Goal: Find specific page/section: Find specific page/section

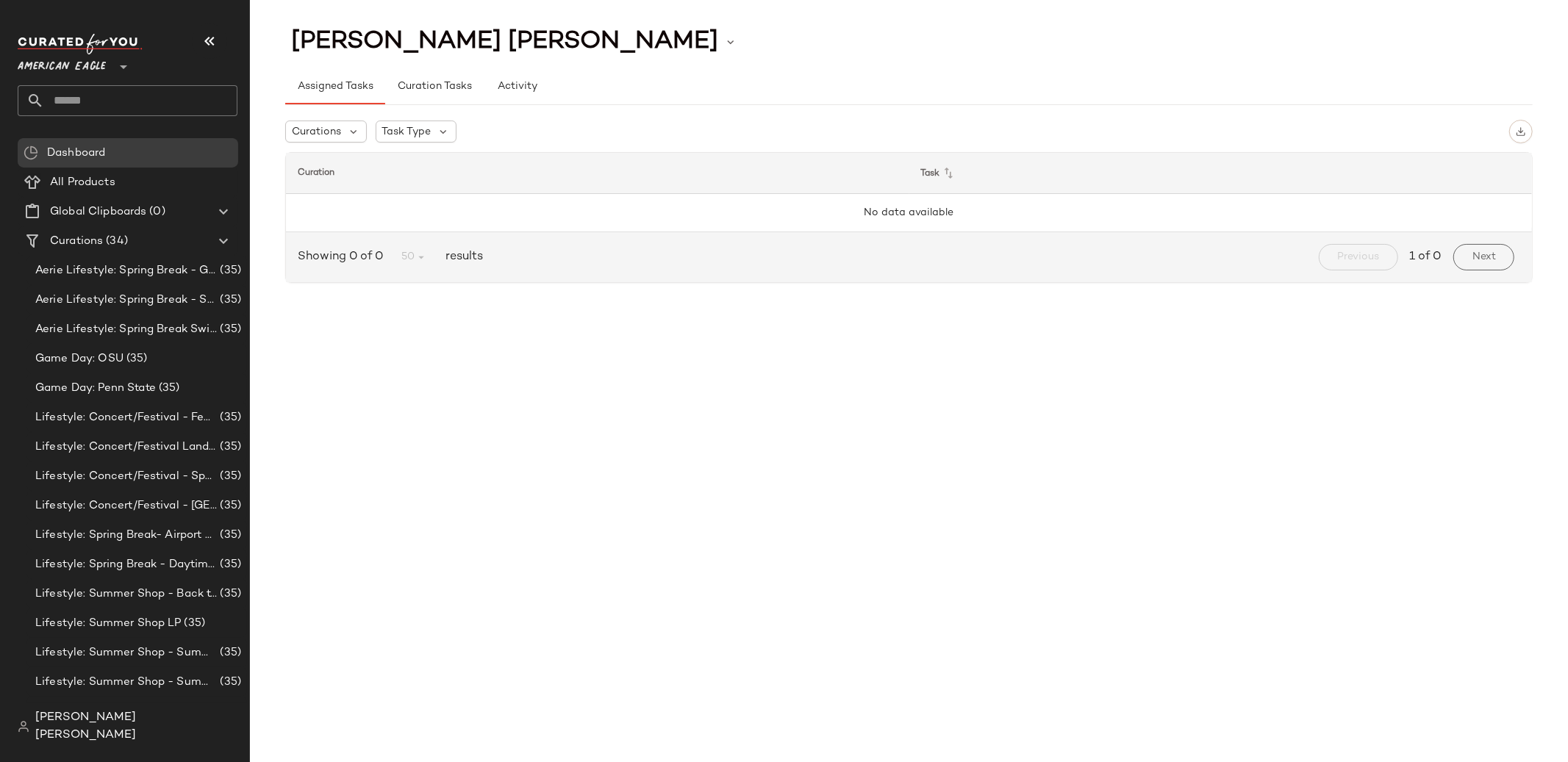
click at [124, 67] on icon at bounding box center [123, 67] width 18 height 18
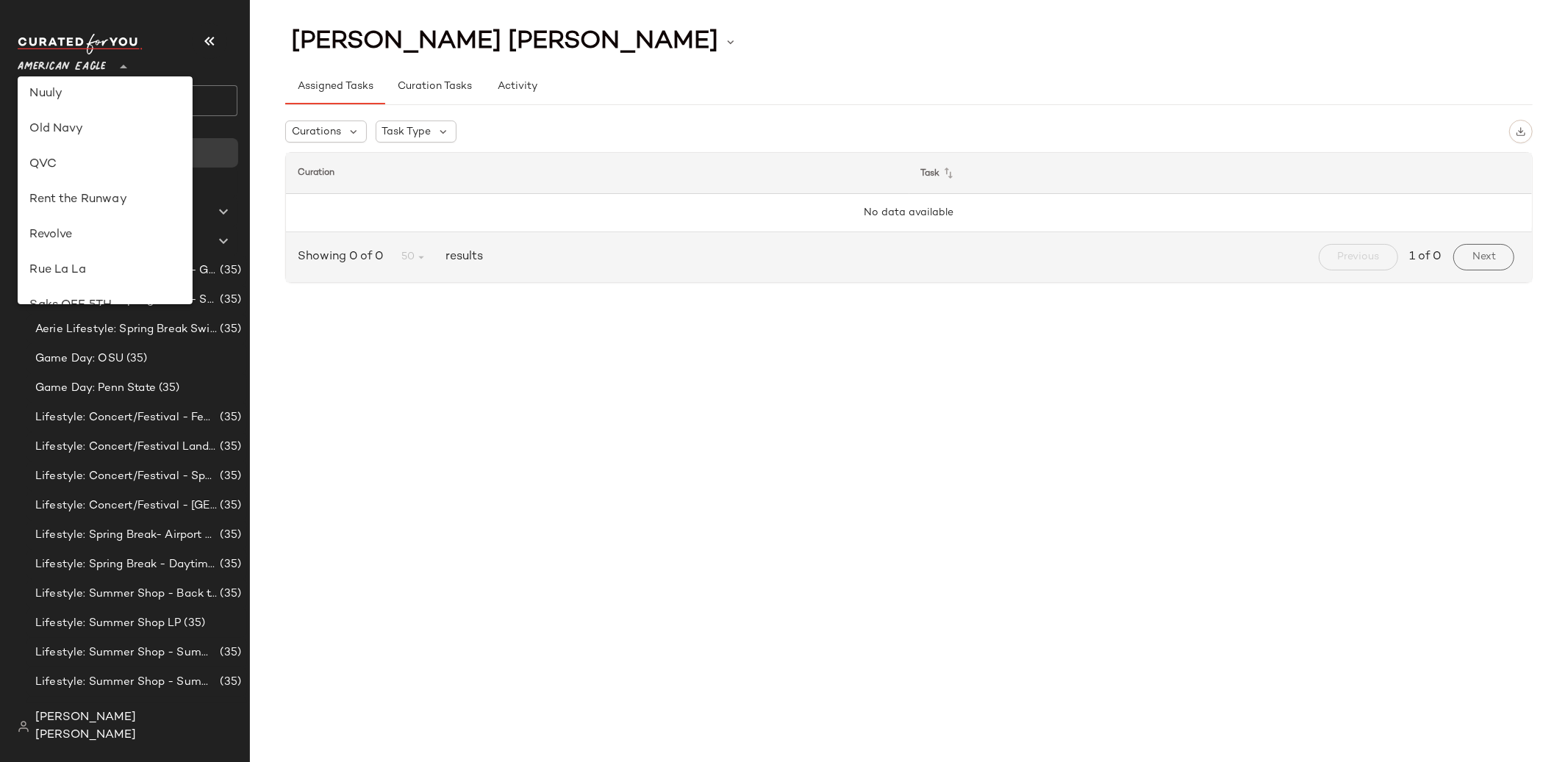
scroll to position [566, 0]
click at [99, 207] on div "Rent the Runway" at bounding box center [104, 203] width 152 height 18
type input "**"
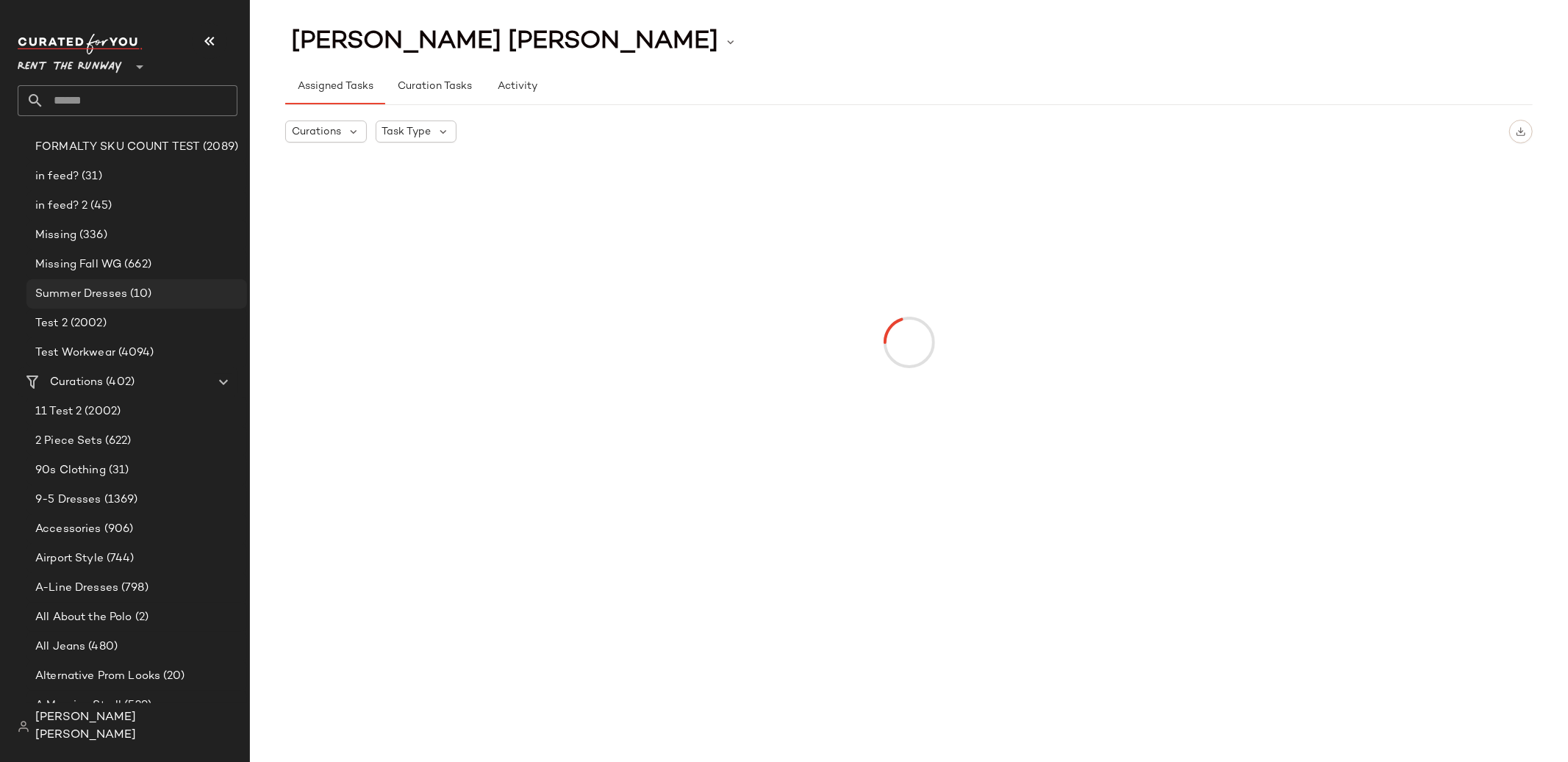
scroll to position [288, 0]
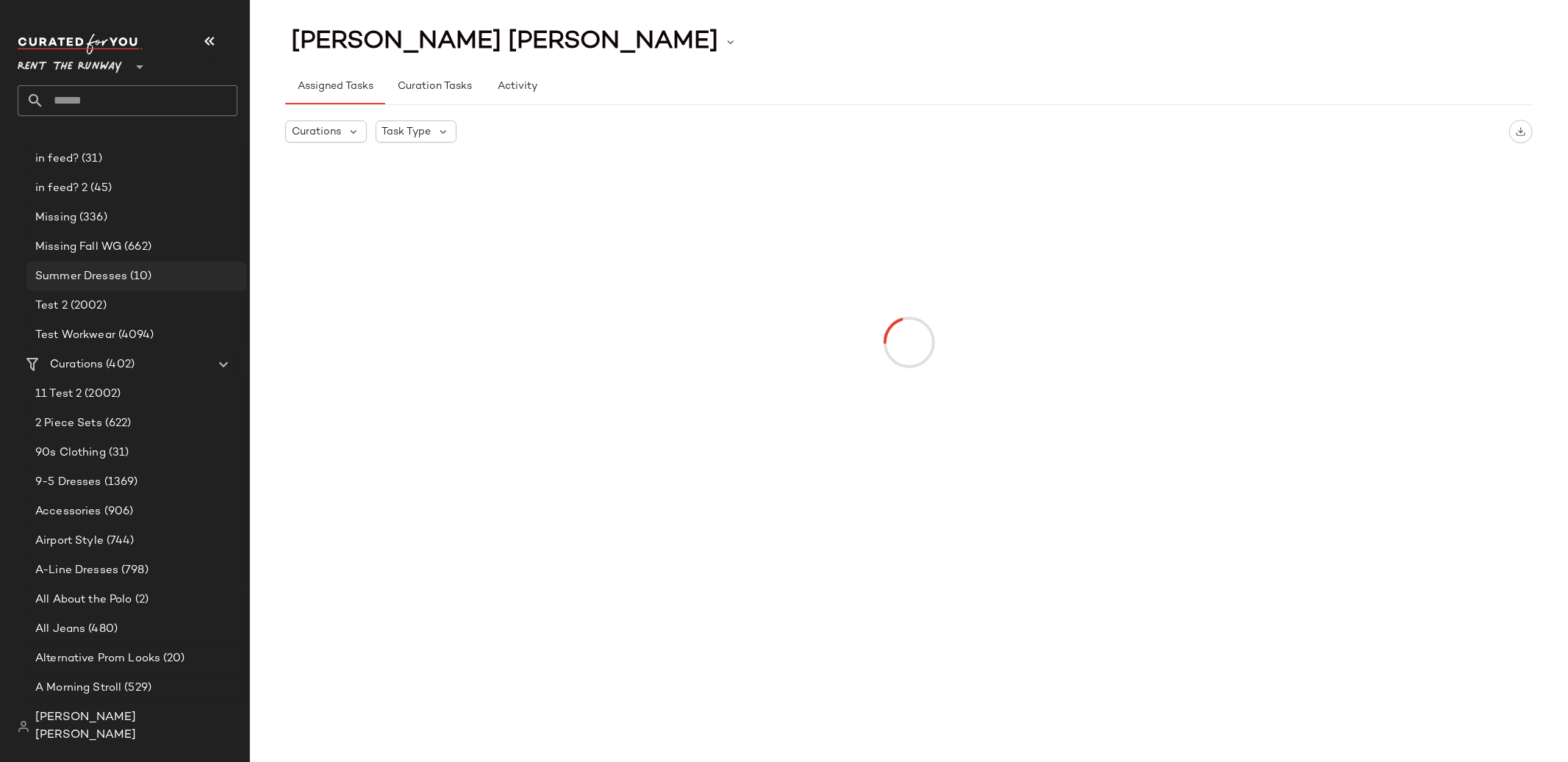
click at [151, 563] on div "A-Line Dresses (798)" at bounding box center [136, 571] width 210 height 17
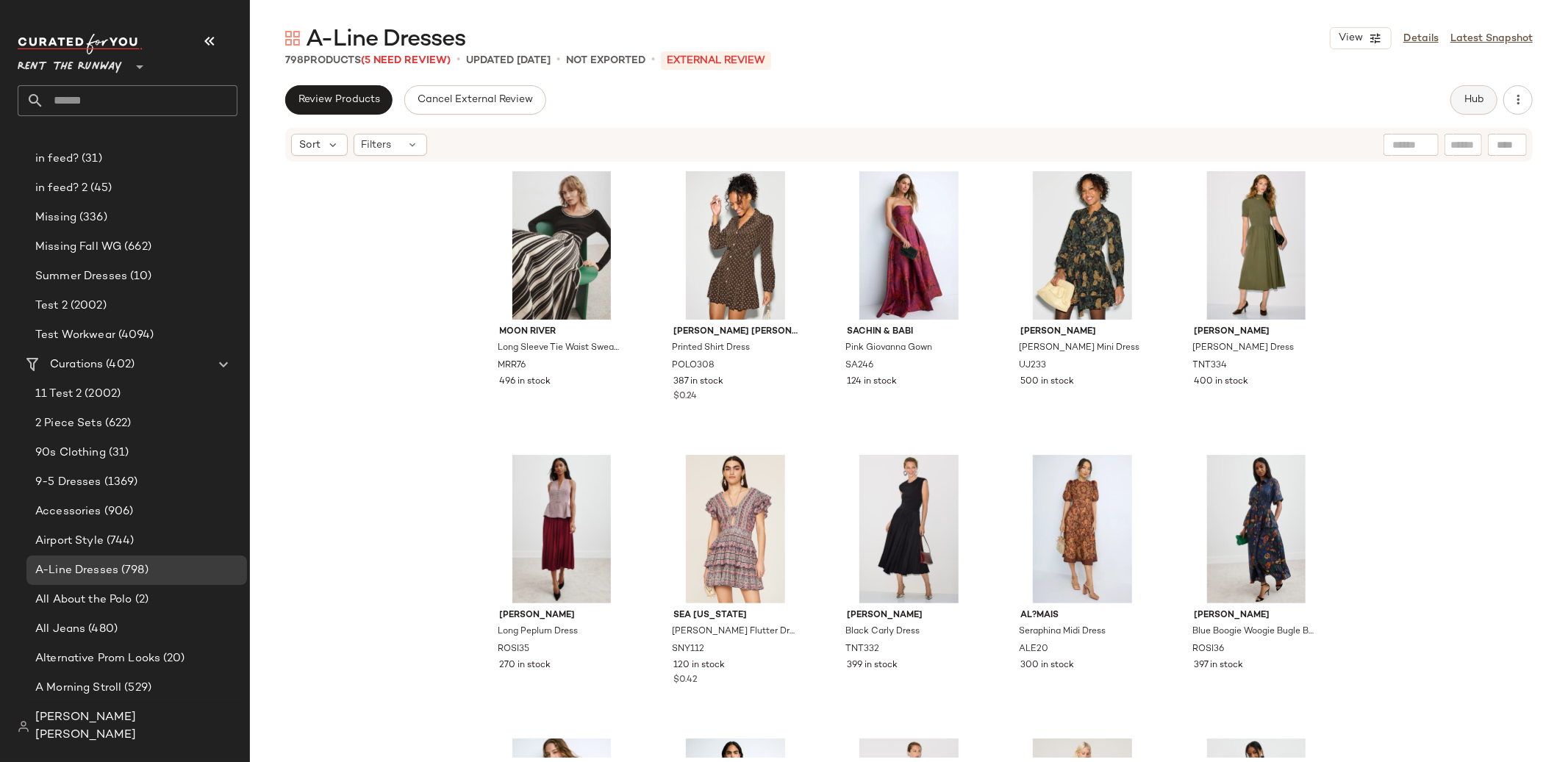
click at [1464, 99] on span "Hub" at bounding box center [1474, 100] width 21 height 11
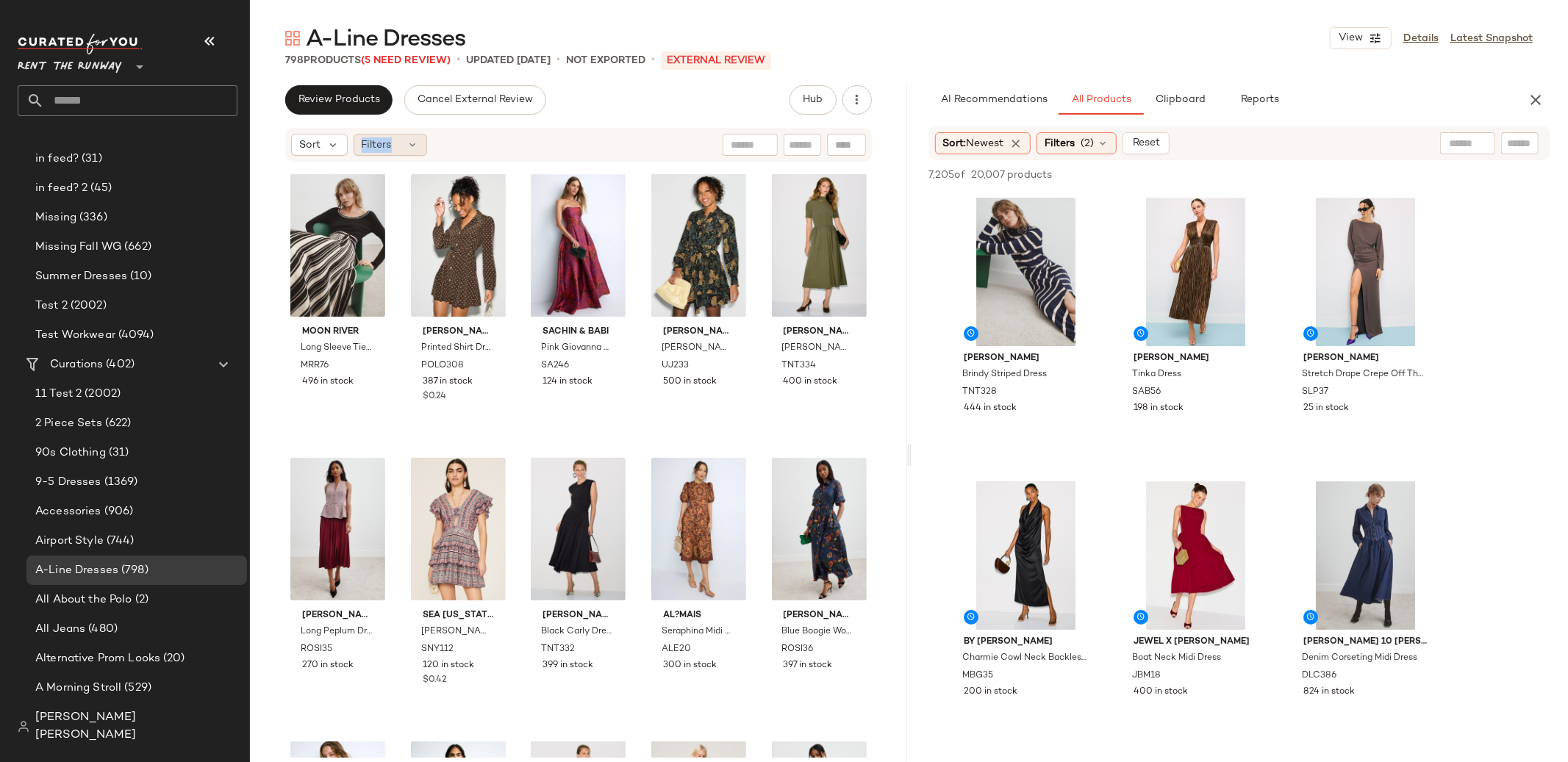
click at [398, 137] on div "Filters" at bounding box center [391, 144] width 73 height 22
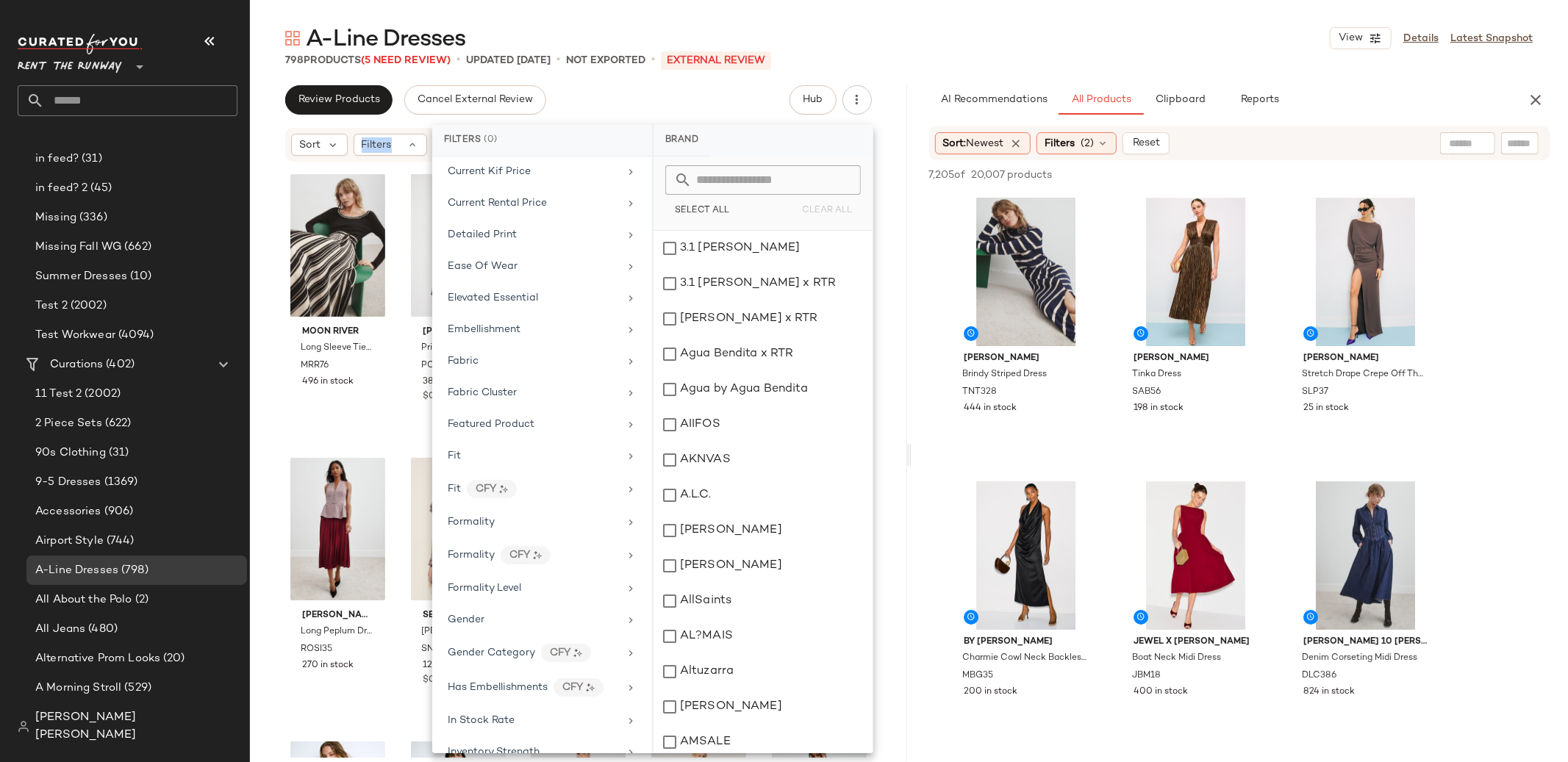
scroll to position [489, 0]
click at [546, 514] on div "Formality" at bounding box center [534, 517] width 171 height 15
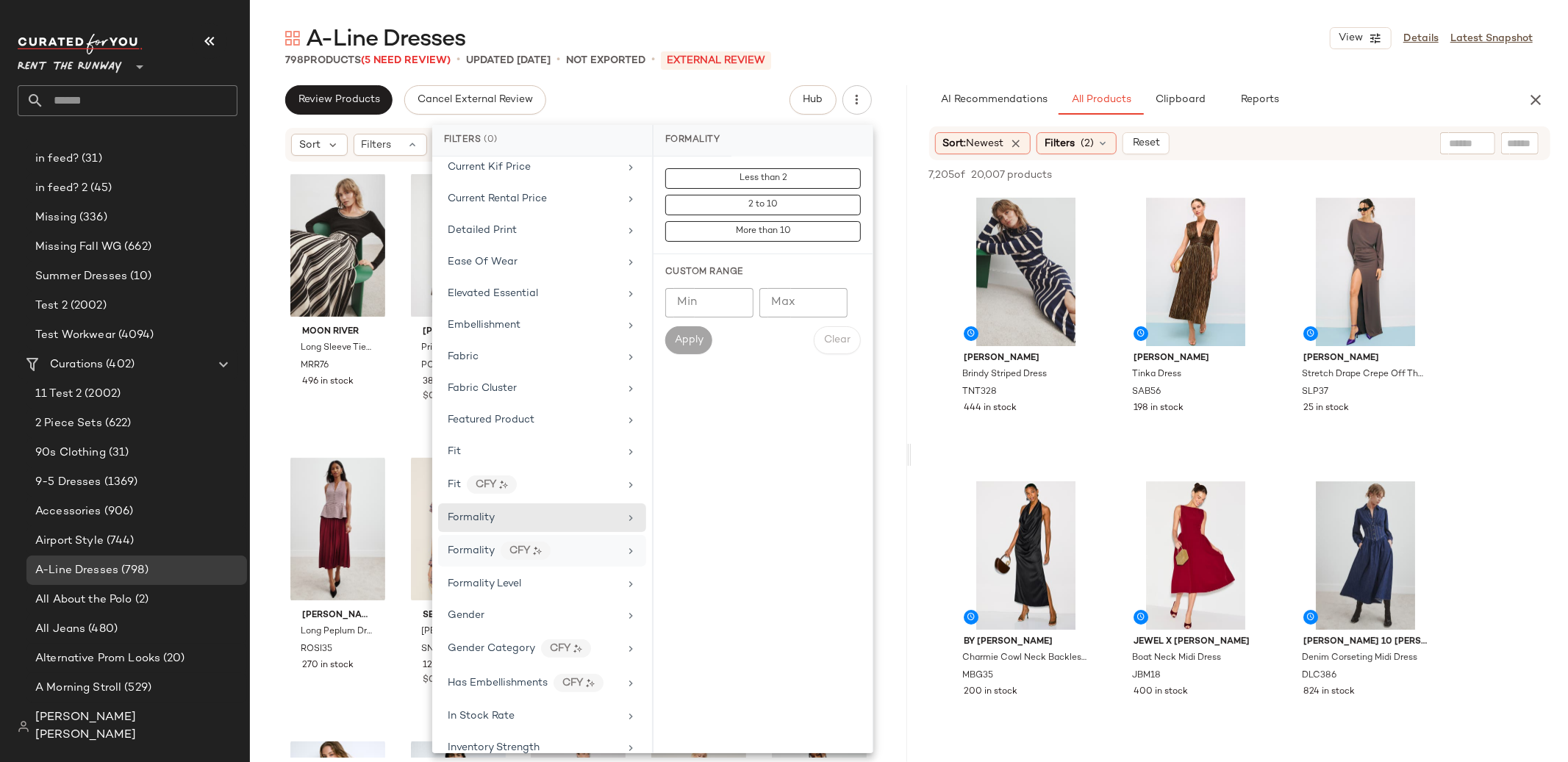
click at [560, 556] on div "Formality CFY" at bounding box center [534, 551] width 171 height 19
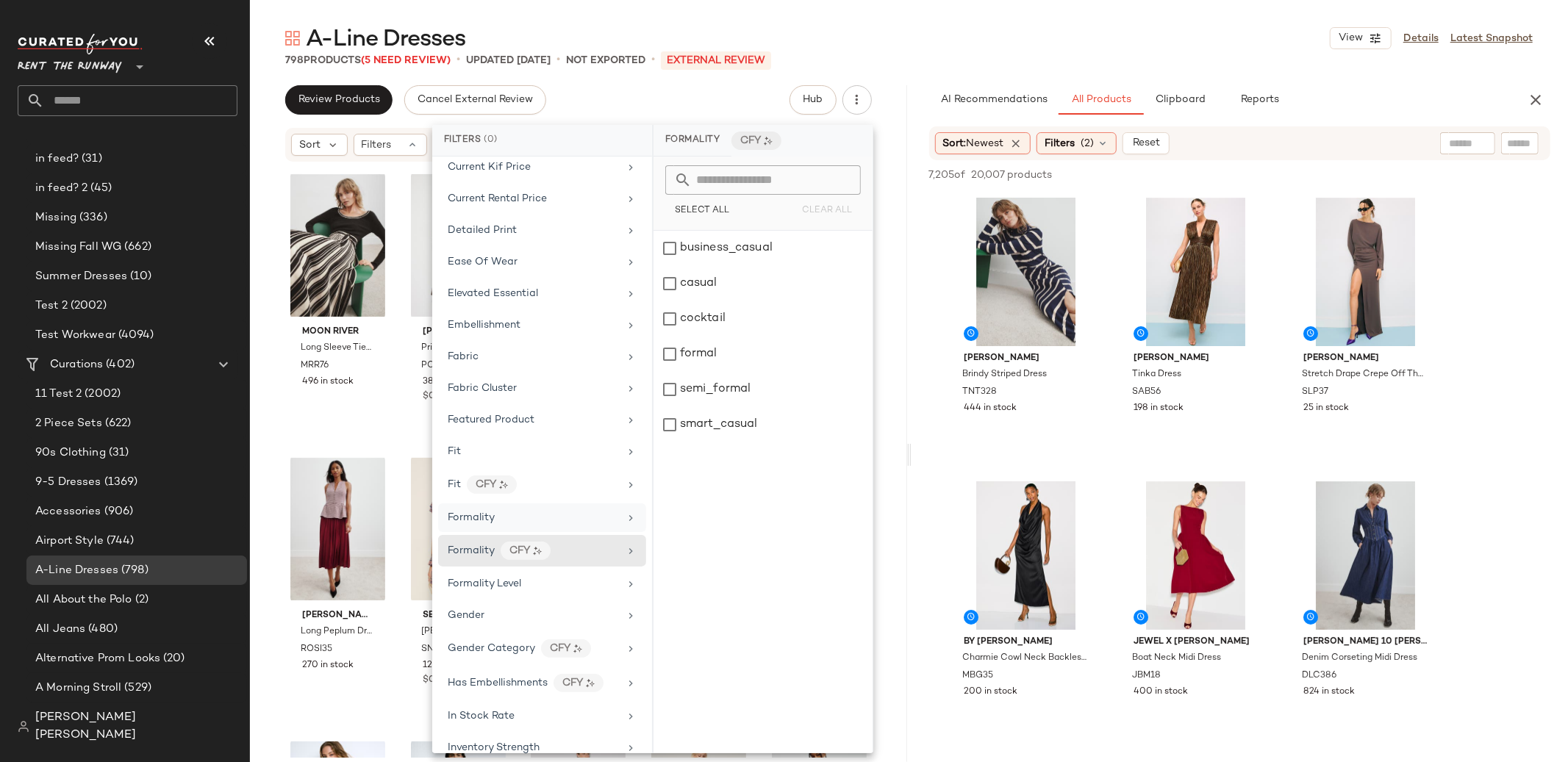
click at [557, 517] on div "Formality" at bounding box center [534, 517] width 171 height 15
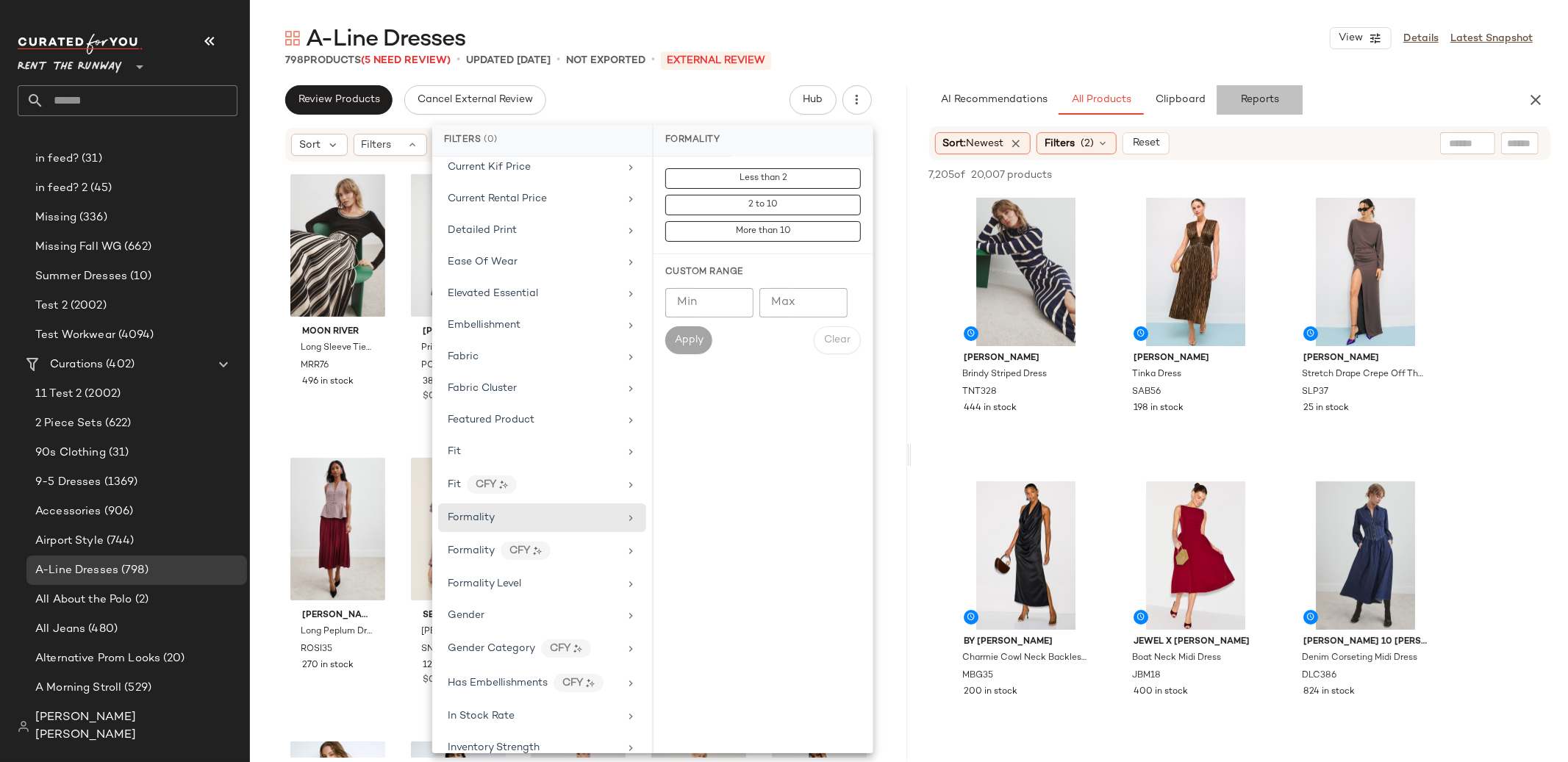
click at [1261, 99] on span "Reports" at bounding box center [1259, 100] width 39 height 11
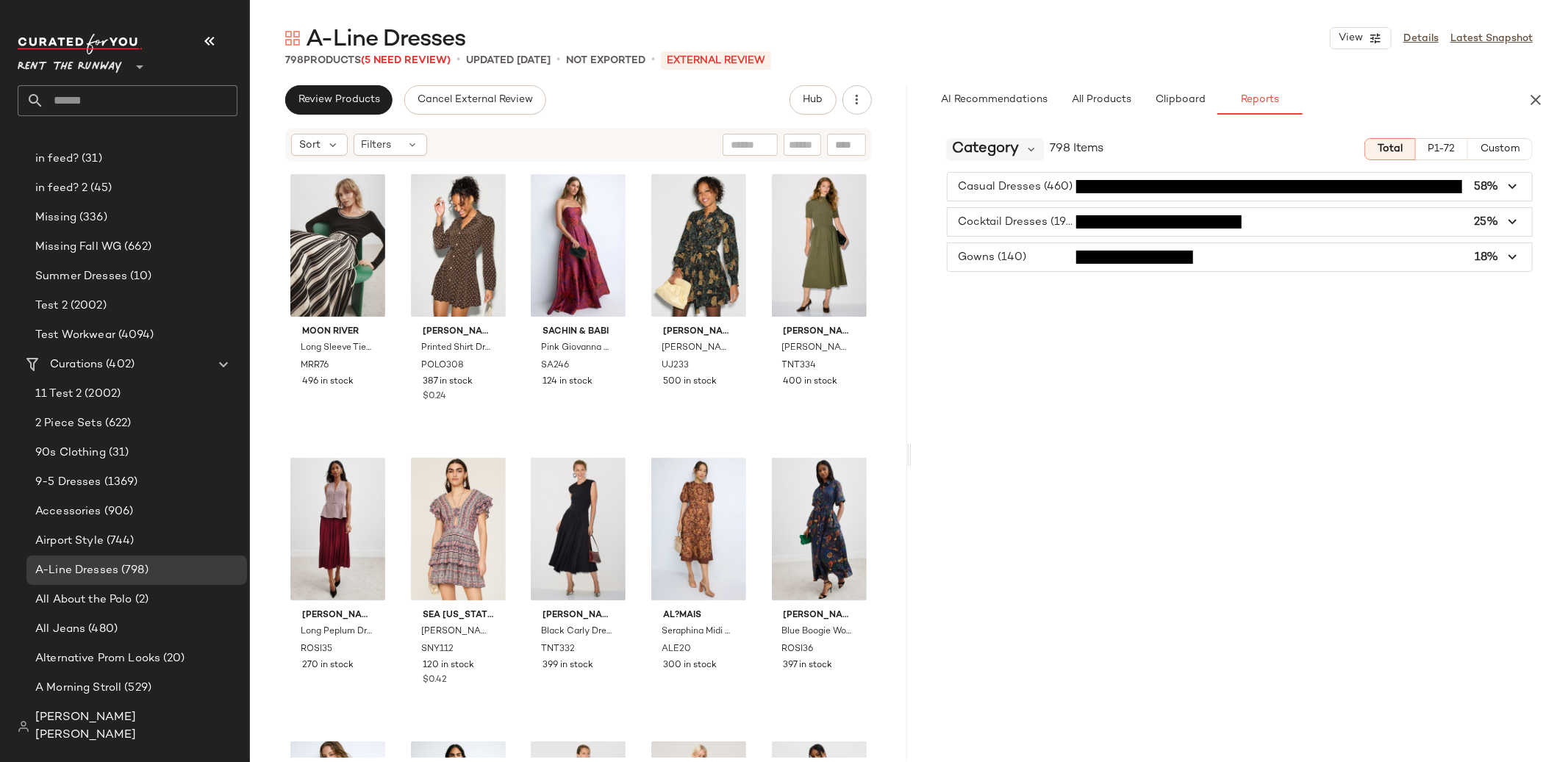
click at [1019, 143] on span "Category" at bounding box center [985, 149] width 67 height 22
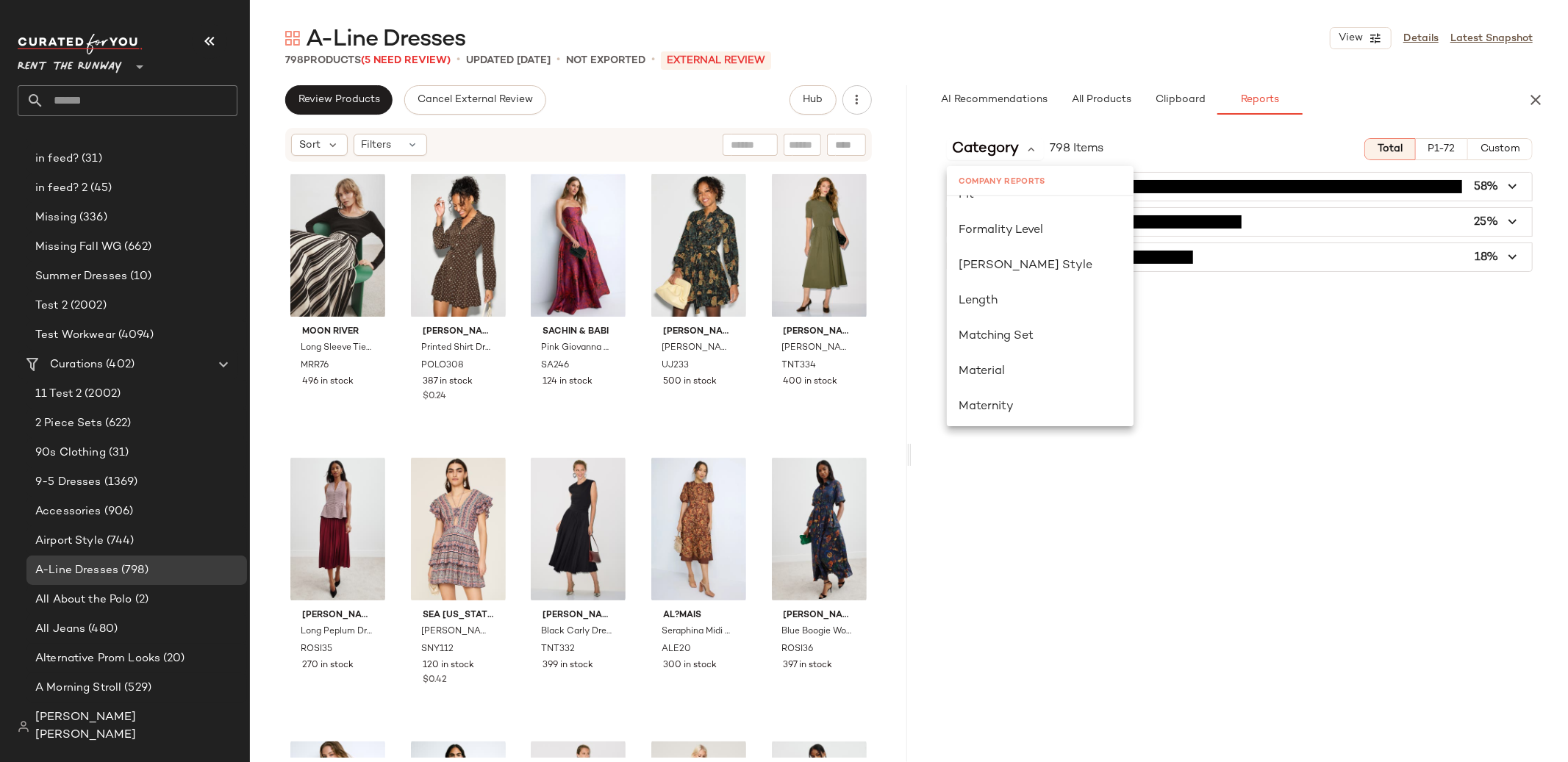
scroll to position [526, 0]
click at [1020, 232] on div "Formality Level" at bounding box center [1040, 225] width 163 height 18
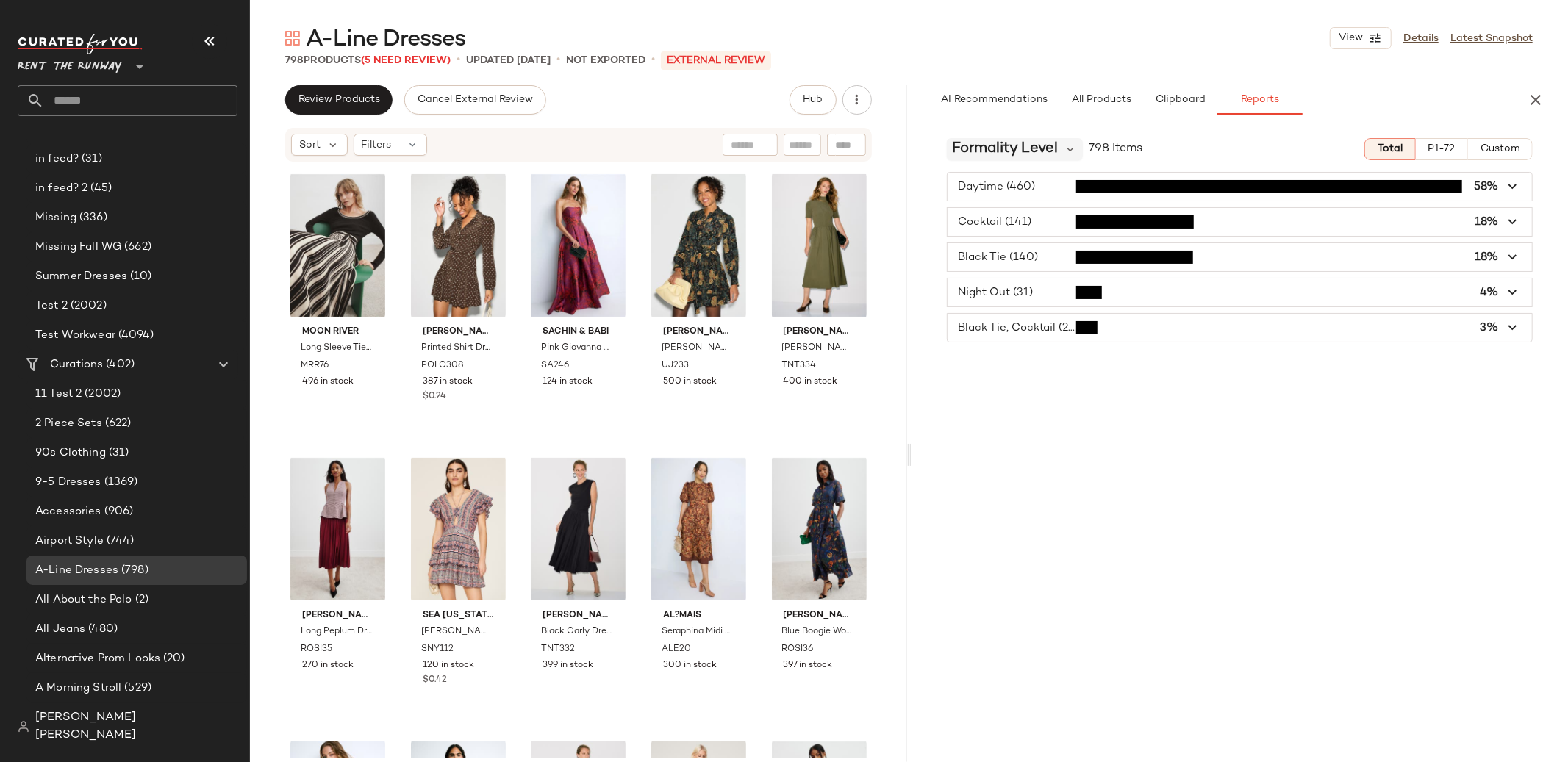
click at [1029, 154] on span "Formality Level" at bounding box center [1005, 149] width 105 height 22
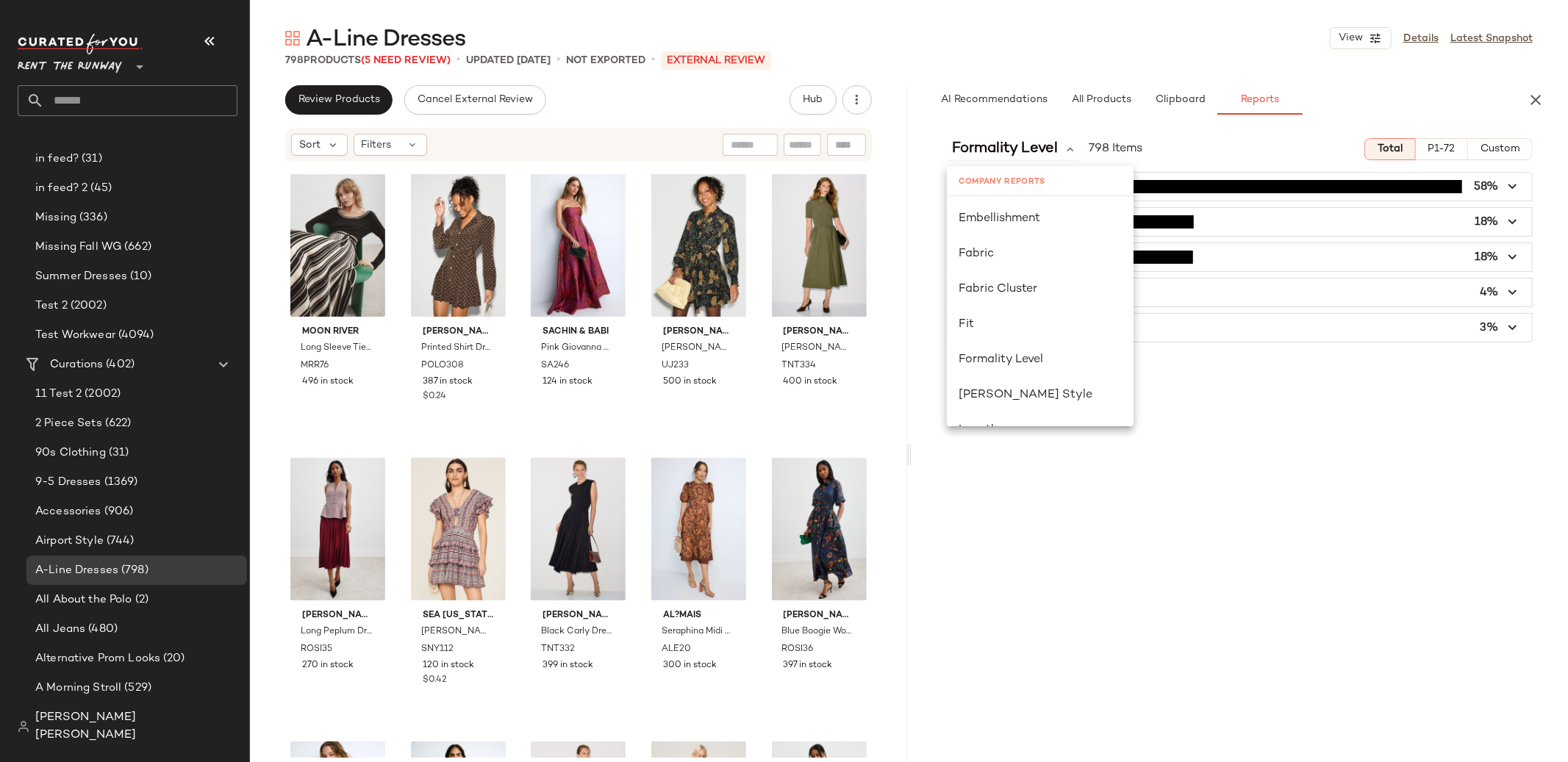
scroll to position [395, 0]
click at [1208, 361] on div "Formality Level 798 Items Total P1-72 Custom Daytime (460) 58% Cocktail (141) 1…" at bounding box center [1240, 474] width 657 height 697
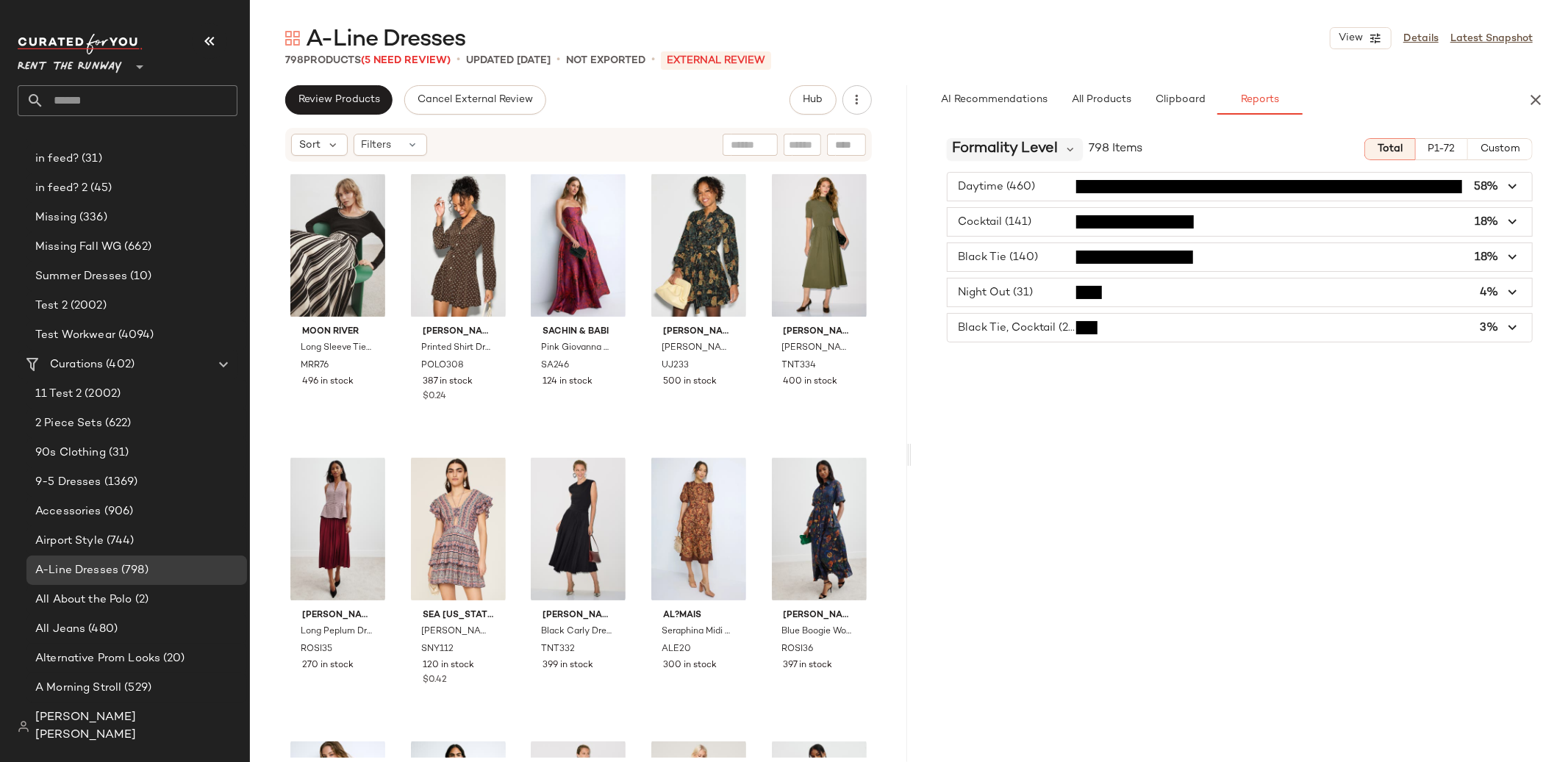
click at [1053, 150] on span "Formality Level" at bounding box center [1005, 149] width 105 height 22
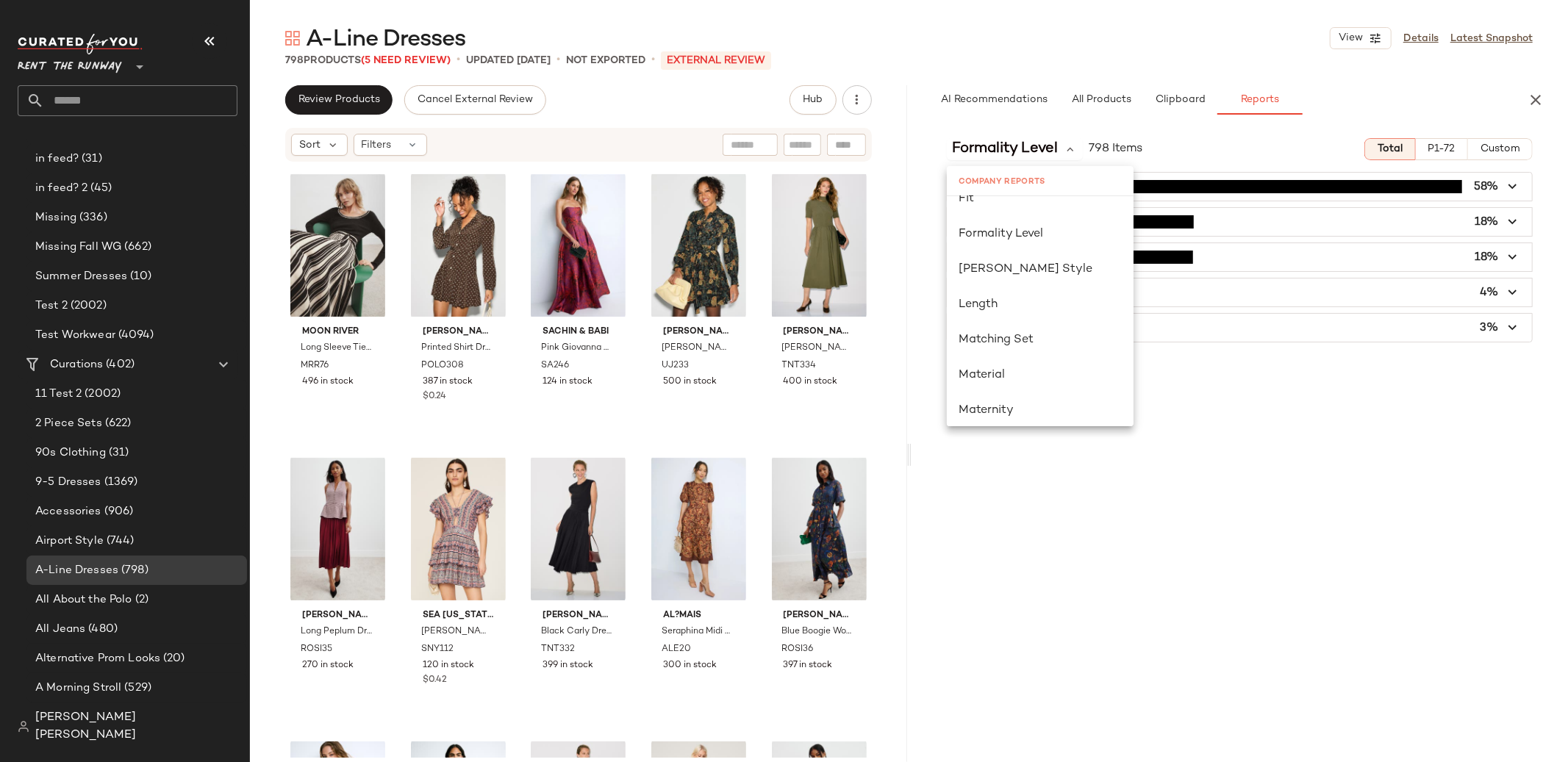
scroll to position [519, 0]
click at [1245, 383] on div "Formality Level 798 Items Total P1-72 Custom Daytime (460) 58% Cocktail (141) 1…" at bounding box center [1240, 474] width 657 height 697
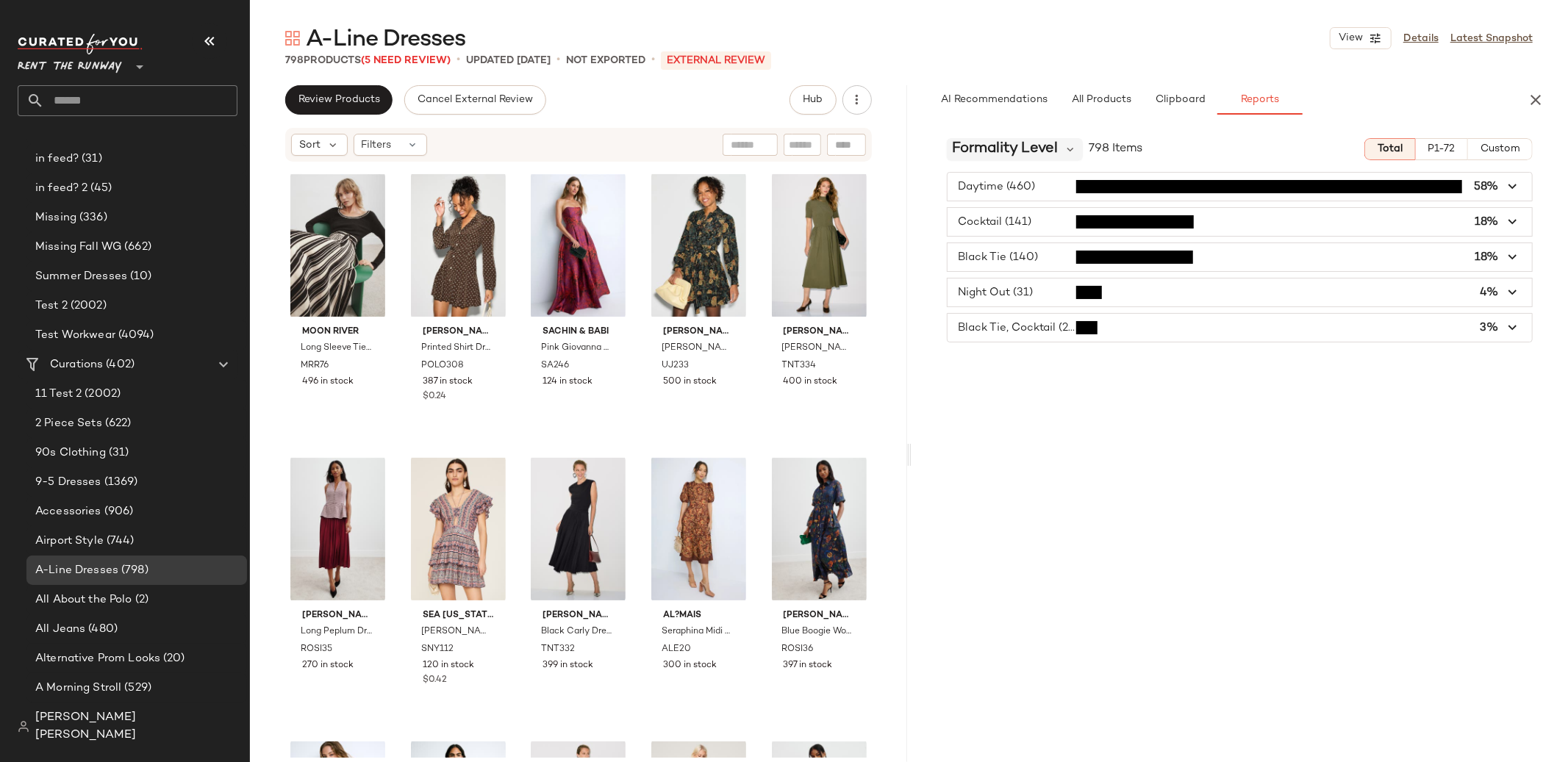
click at [1006, 140] on span "Formality Level" at bounding box center [1005, 149] width 105 height 22
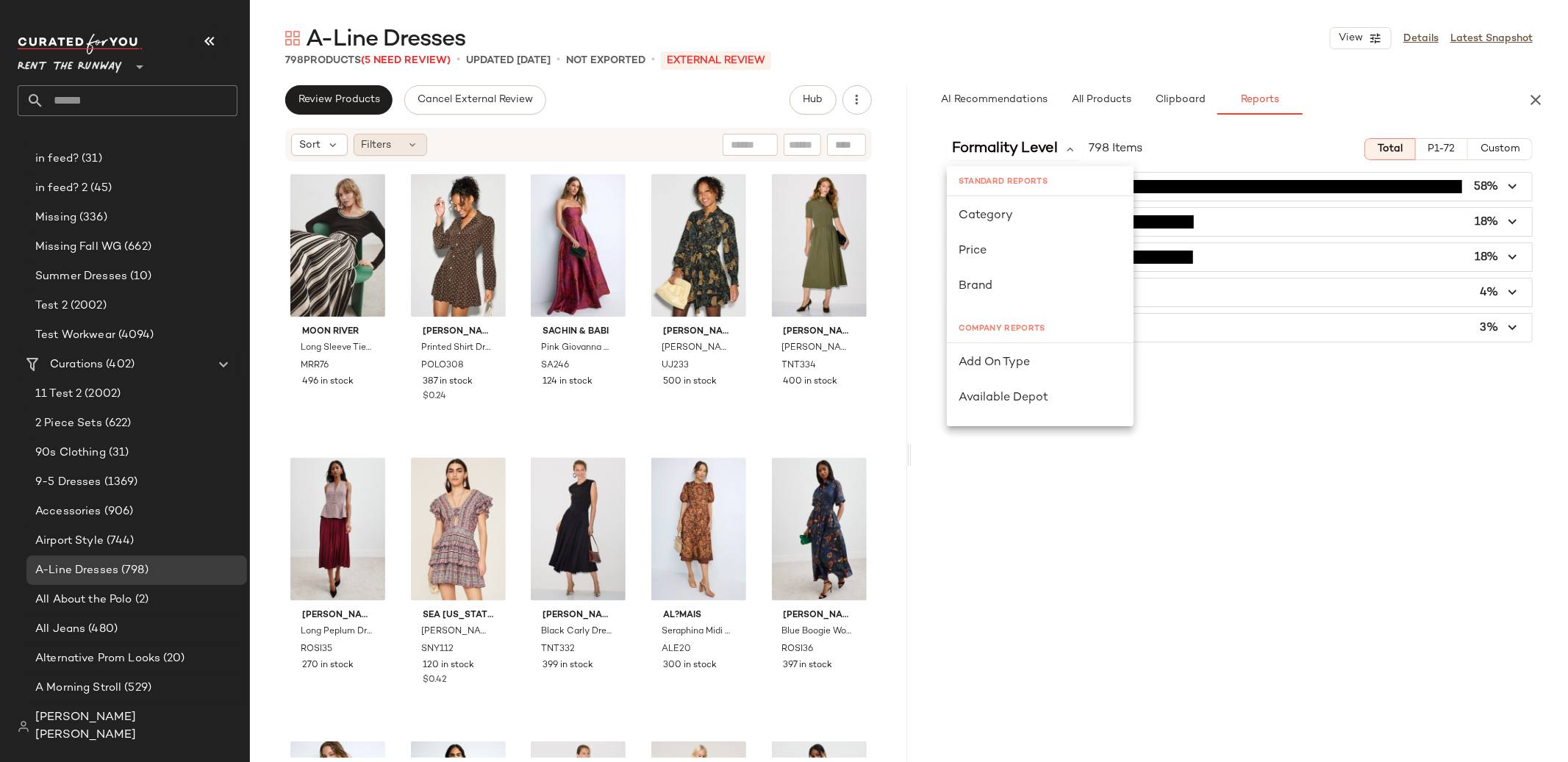
click at [411, 148] on icon at bounding box center [413, 145] width 11 height 11
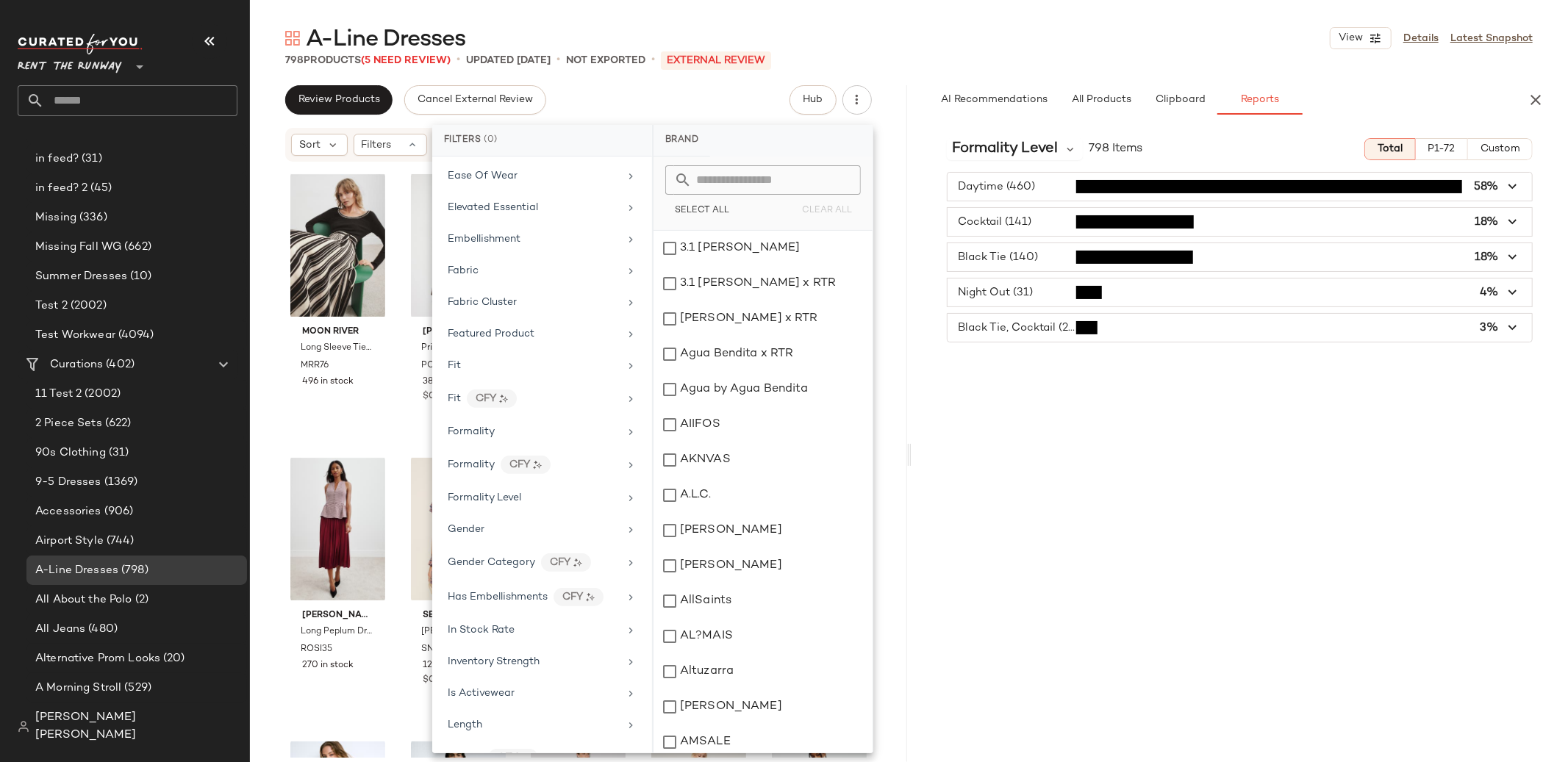
scroll to position [590, 0]
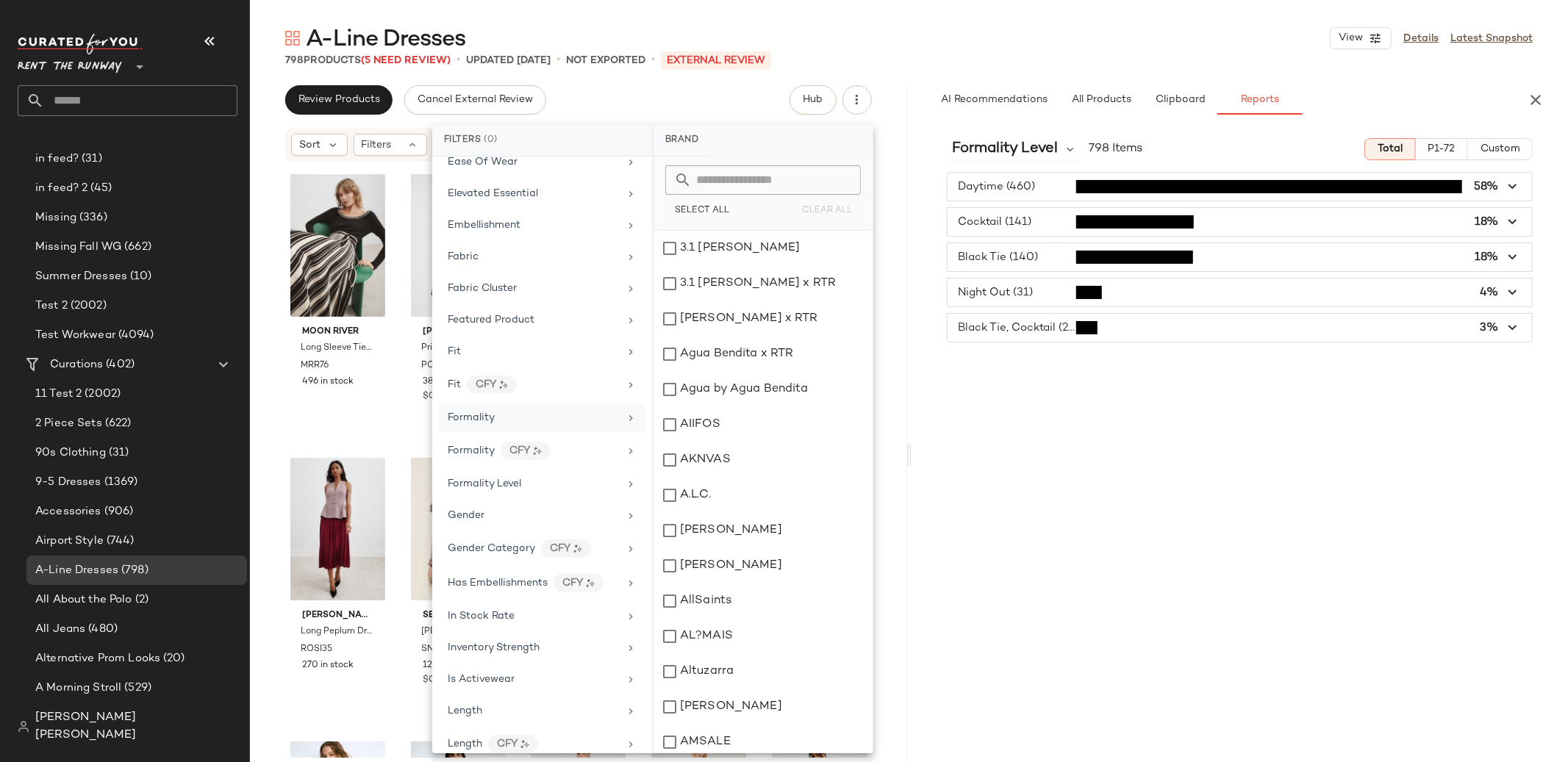
click at [493, 430] on div "Formality" at bounding box center [542, 418] width 208 height 28
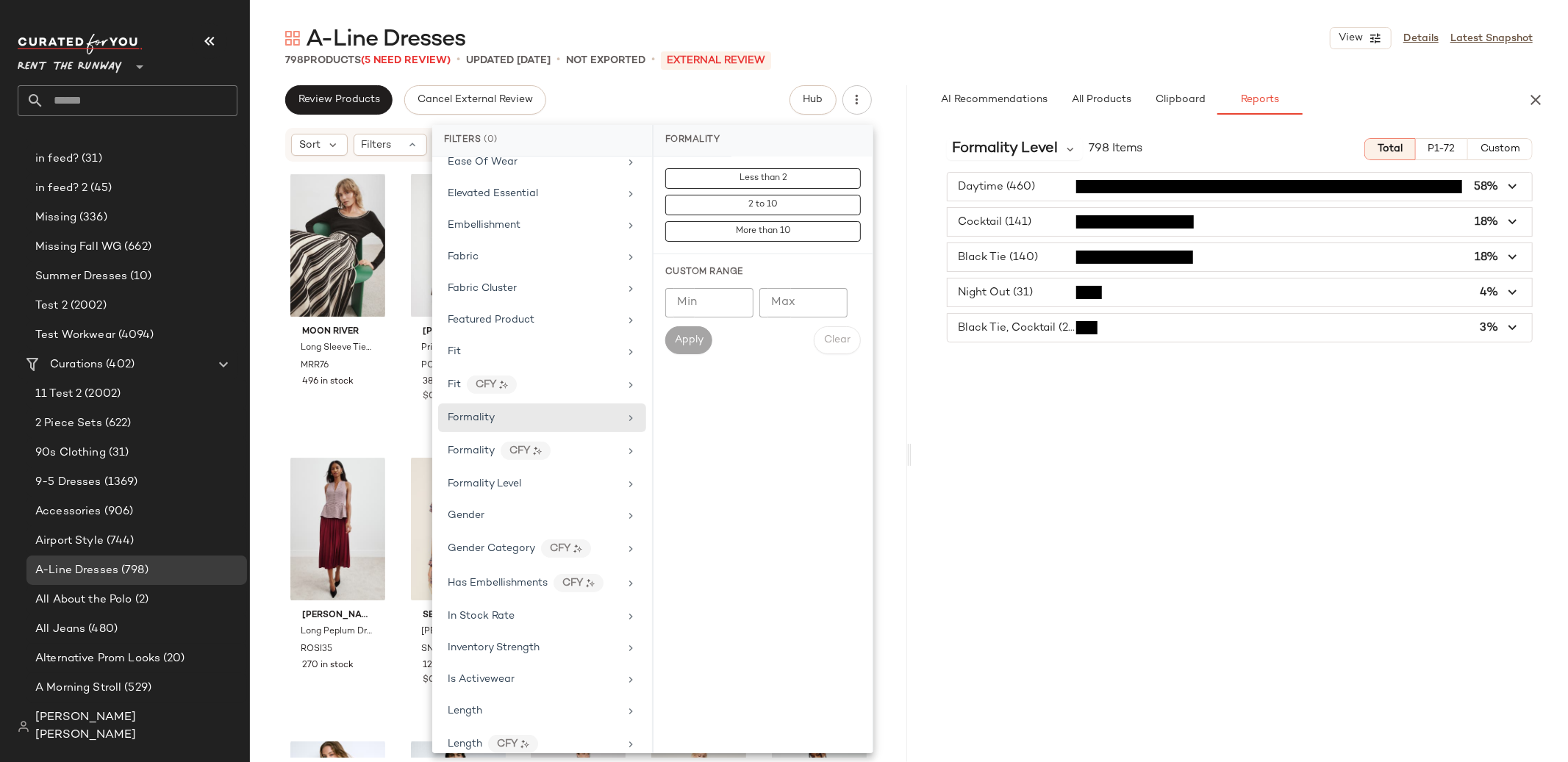
click at [1014, 391] on div "Formality Level 798 Items Total P1-72 Custom Daytime (460) 58% Cocktail (141) 1…" at bounding box center [1240, 474] width 657 height 697
